Goal: Task Accomplishment & Management: Manage account settings

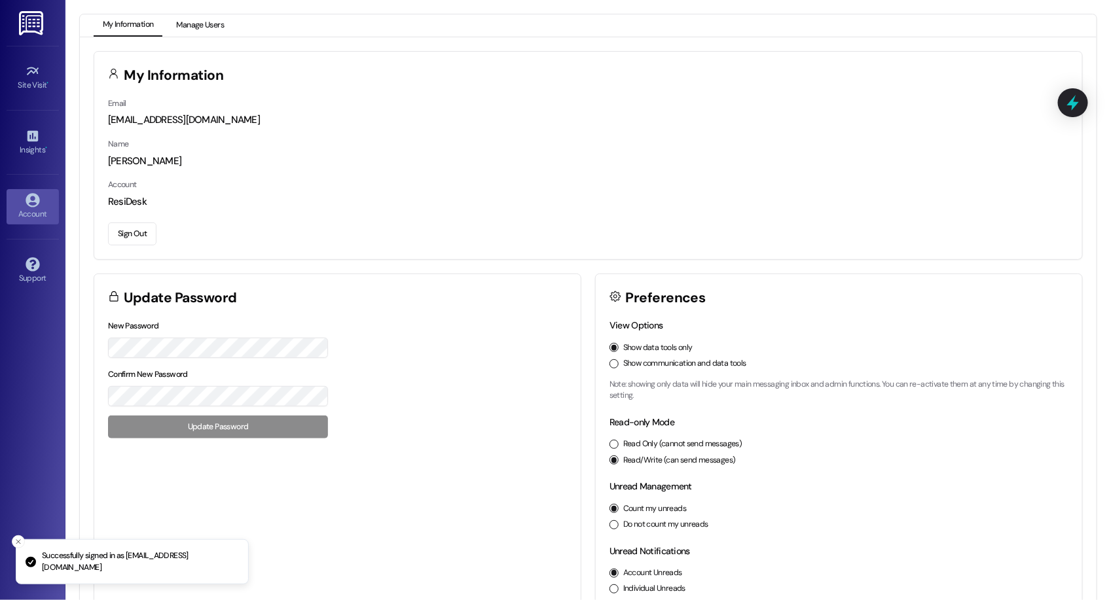
click at [193, 23] on button "Manage Users" at bounding box center [200, 25] width 66 height 22
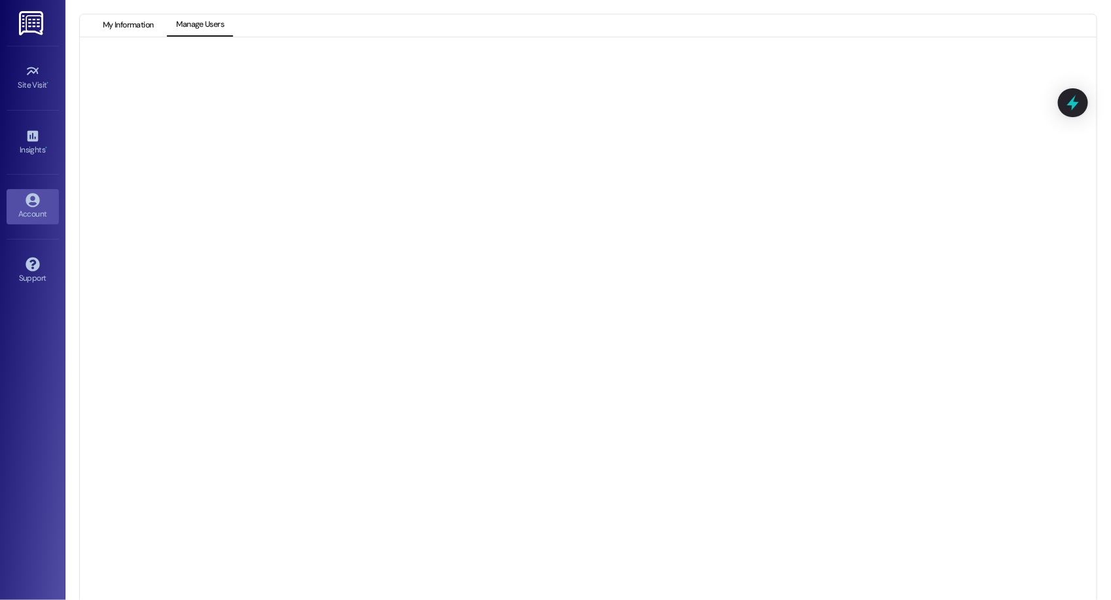
click at [135, 25] on button "My Information" at bounding box center [128, 25] width 69 height 22
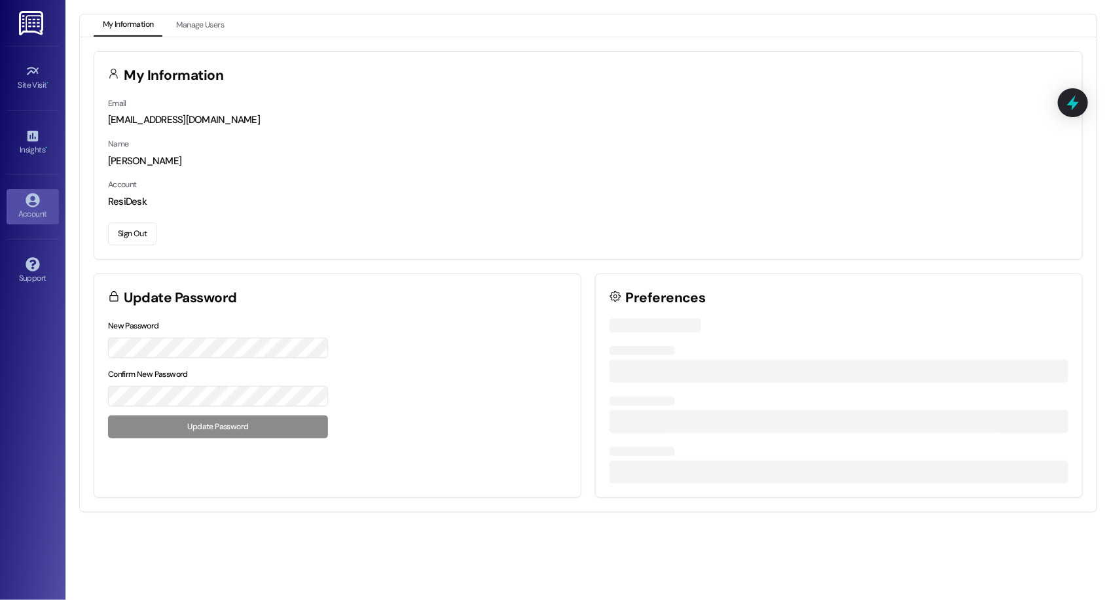
click at [122, 242] on button "Sign Out" at bounding box center [132, 234] width 48 height 23
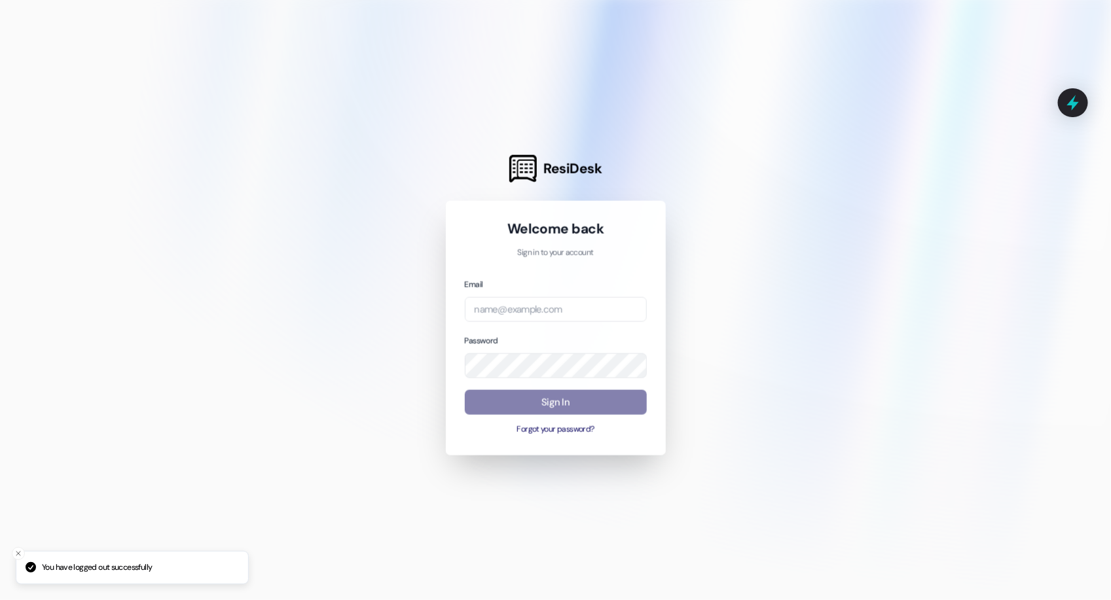
click at [128, 240] on div at bounding box center [555, 300] width 1111 height 600
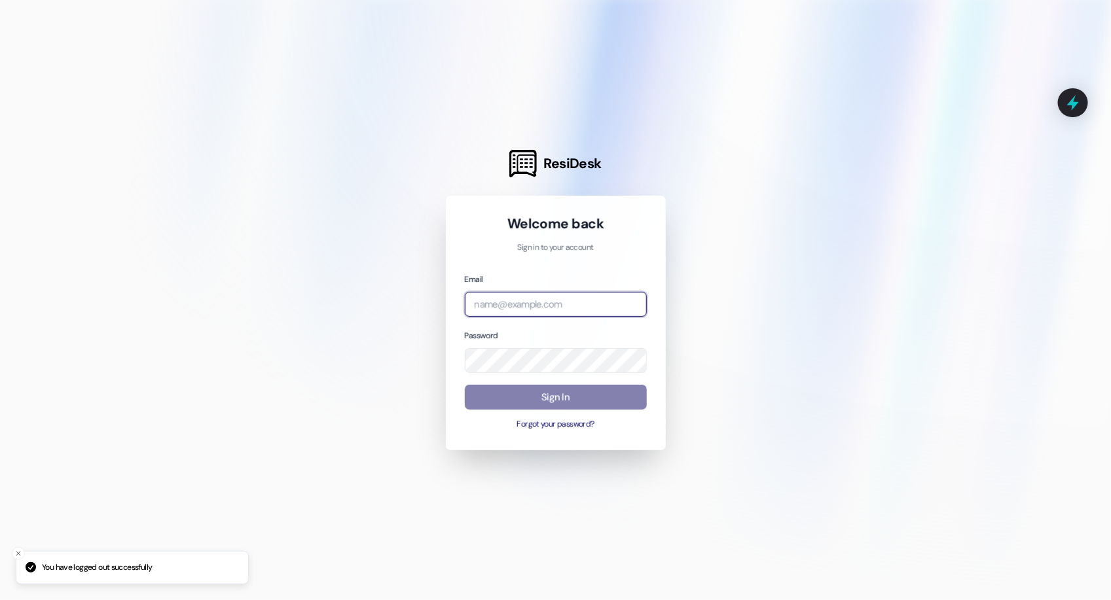
click at [531, 302] on input "email" at bounding box center [556, 305] width 182 height 26
type input "[EMAIL_ADDRESS][PERSON_NAME][PERSON_NAME][DOMAIN_NAME]"
